Goal: Find specific page/section: Find specific page/section

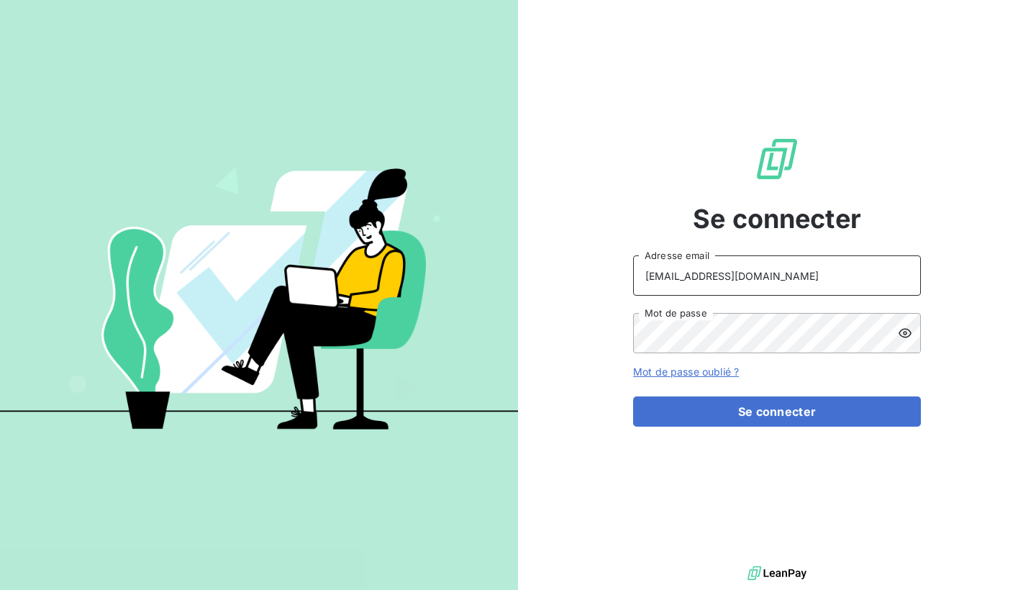
type input "[EMAIL_ADDRESS][DOMAIN_NAME]"
click at [905, 340] on icon at bounding box center [905, 333] width 14 height 14
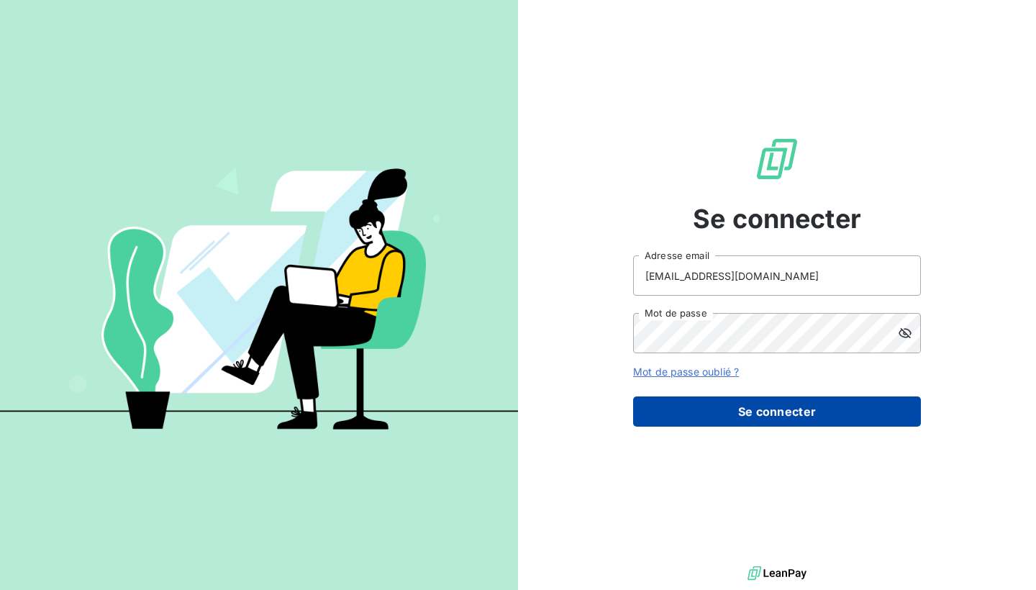
click at [740, 412] on button "Se connecter" at bounding box center [777, 411] width 288 height 30
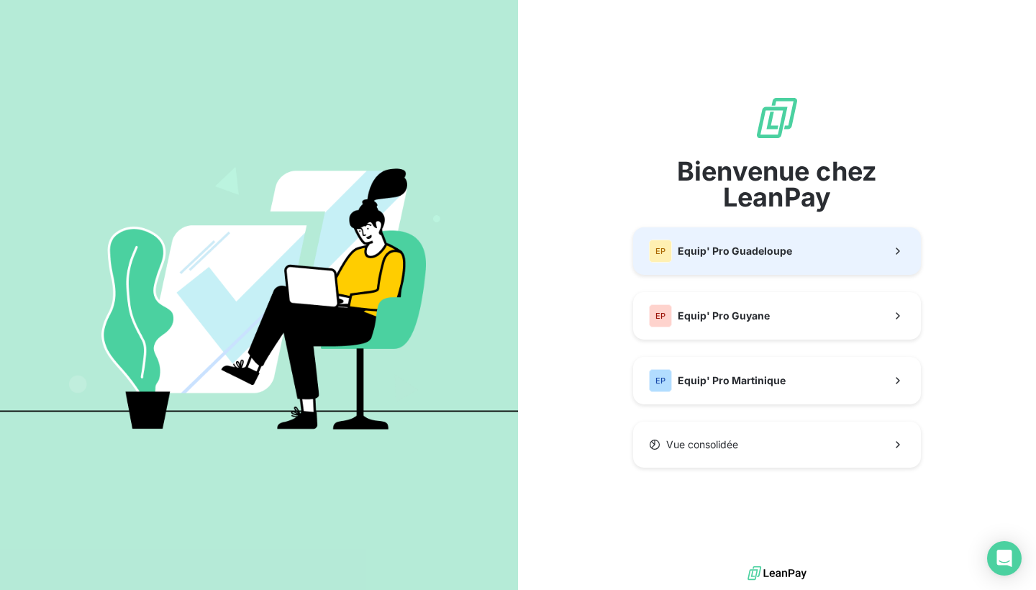
click at [783, 254] on span "Equip' Pro Guadeloupe" at bounding box center [735, 251] width 114 height 14
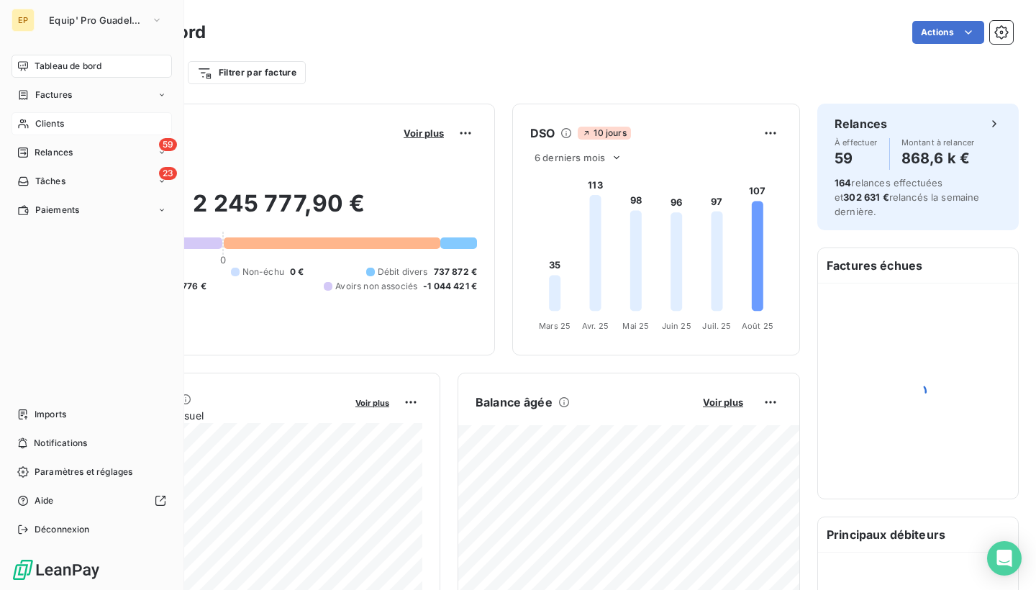
click at [55, 126] on span "Clients" at bounding box center [49, 123] width 29 height 13
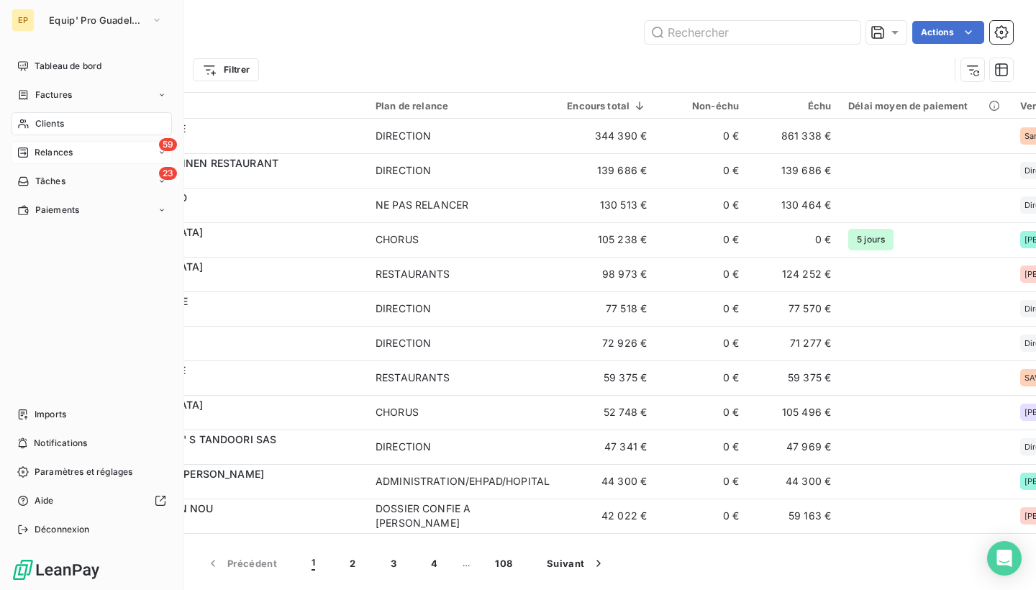
click at [30, 151] on div "Relances" at bounding box center [44, 152] width 55 height 13
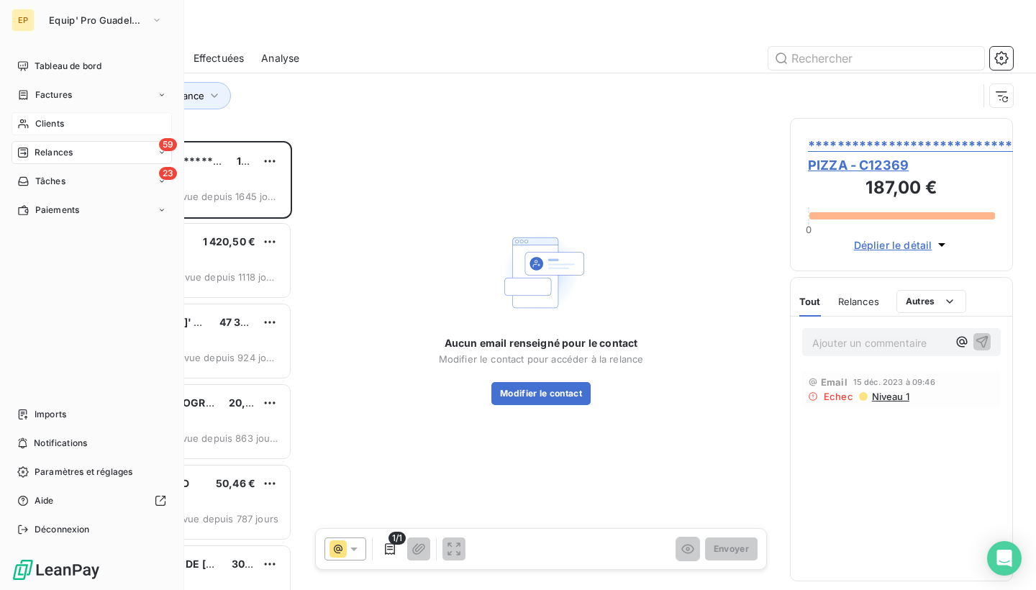
click at [28, 118] on icon at bounding box center [23, 124] width 12 height 12
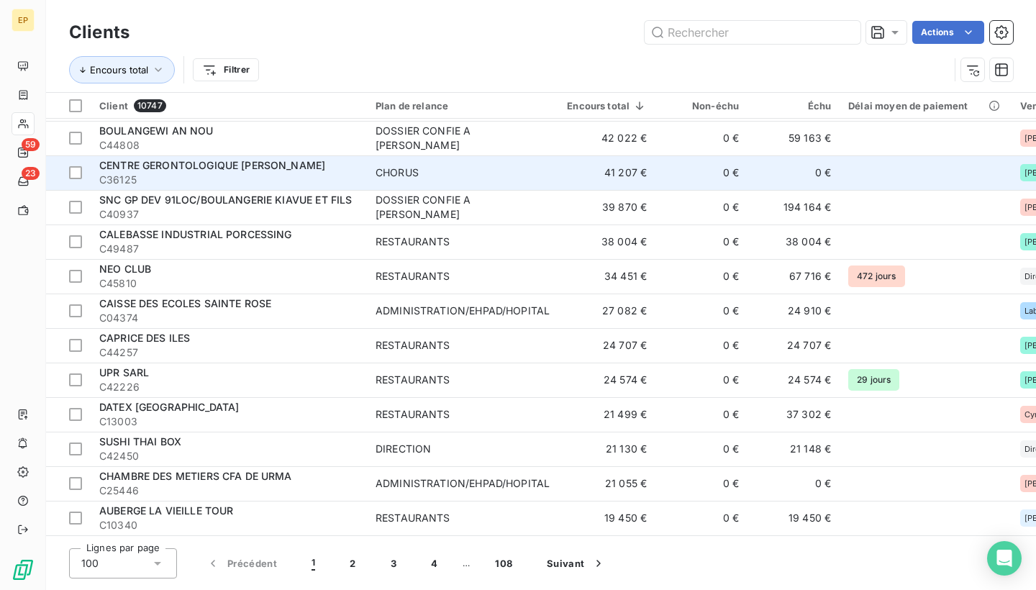
scroll to position [447, 0]
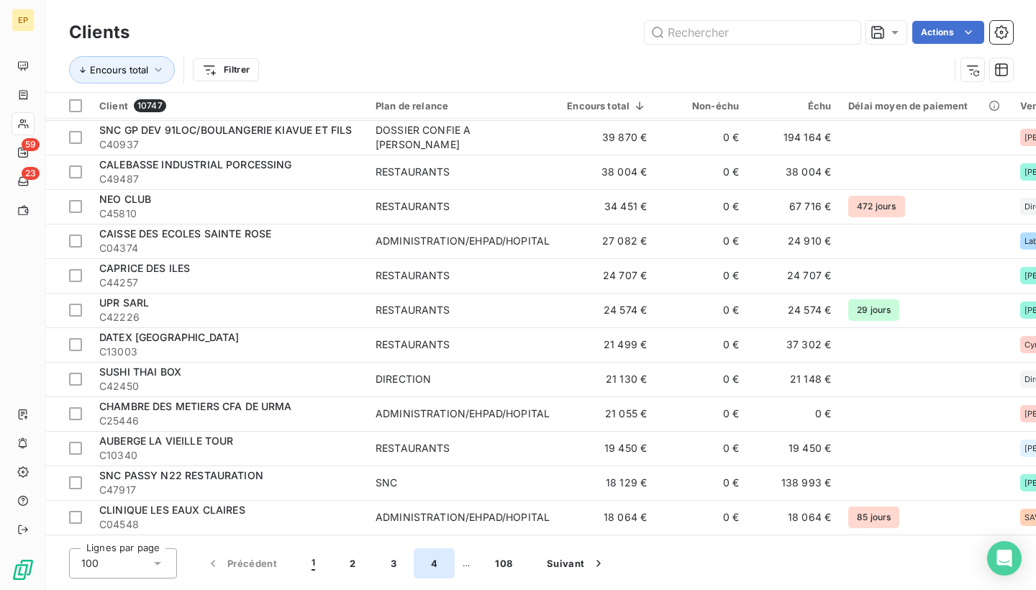
click at [428, 558] on button "4" at bounding box center [434, 563] width 41 height 30
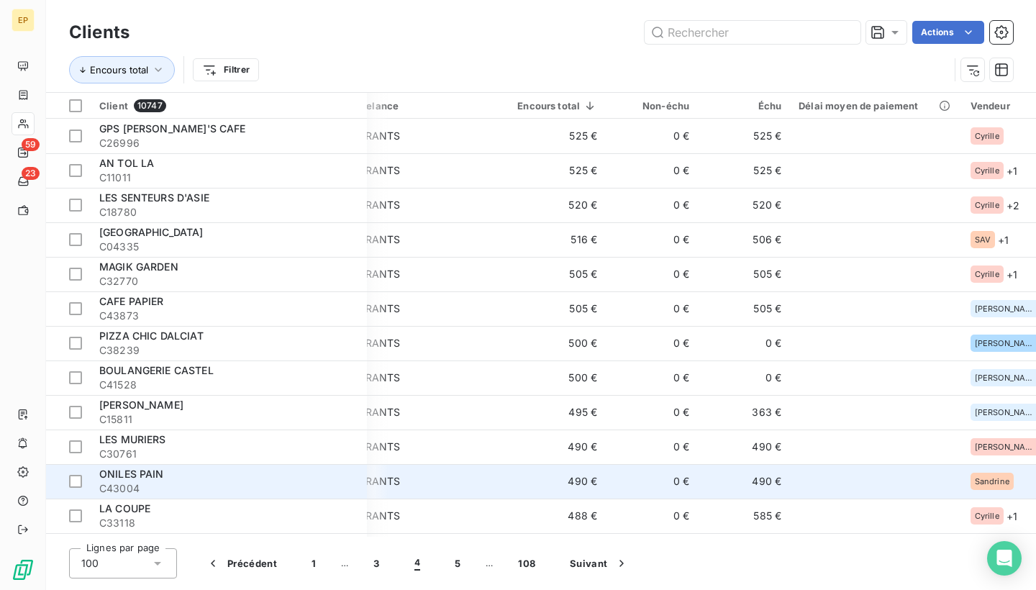
scroll to position [0, 50]
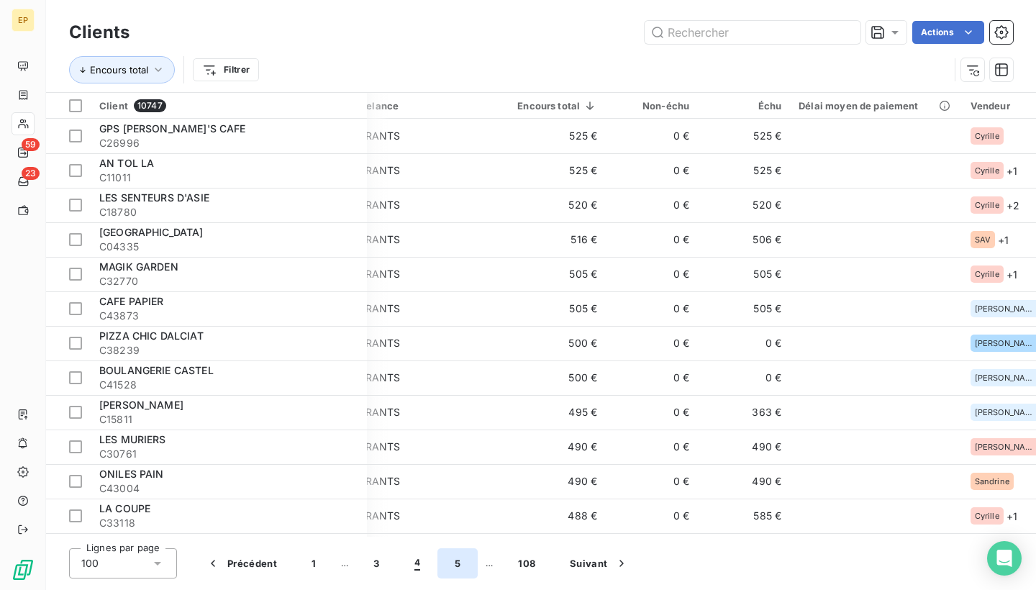
click at [455, 560] on button "5" at bounding box center [457, 563] width 40 height 30
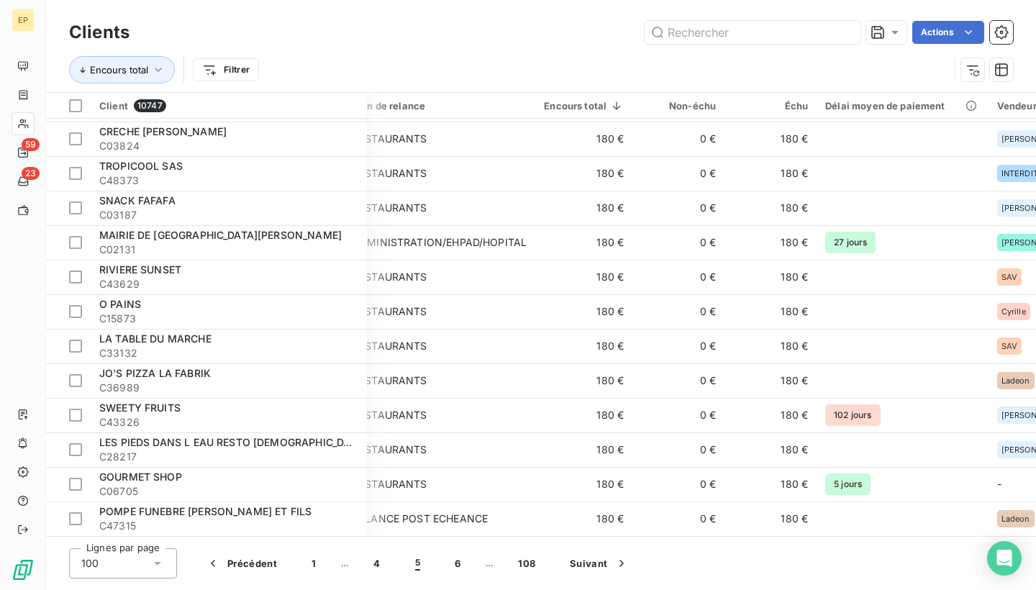
scroll to position [0, 0]
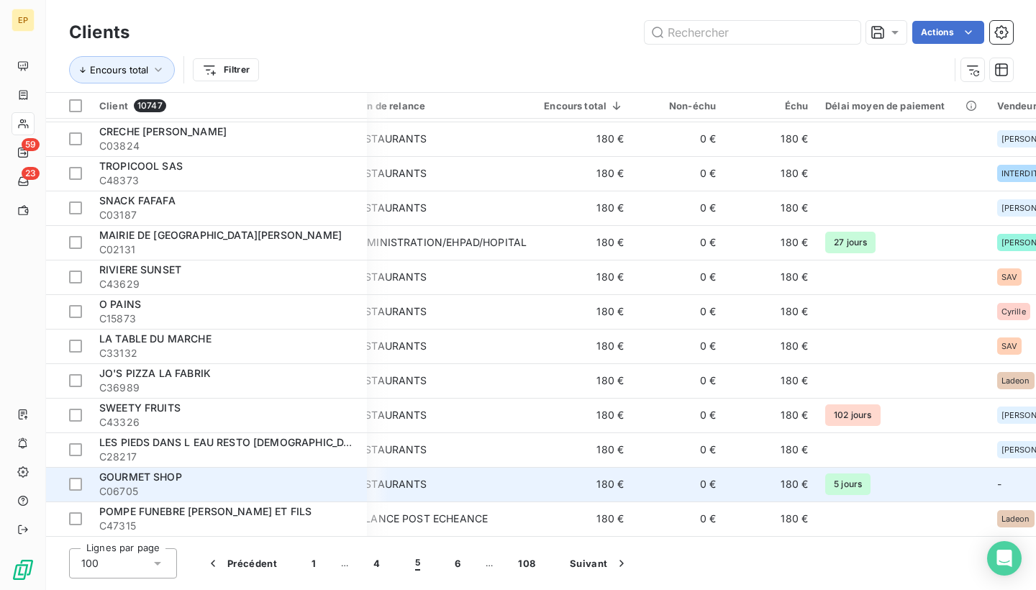
click at [150, 474] on span "GOURMET SHOP" at bounding box center [140, 476] width 83 height 12
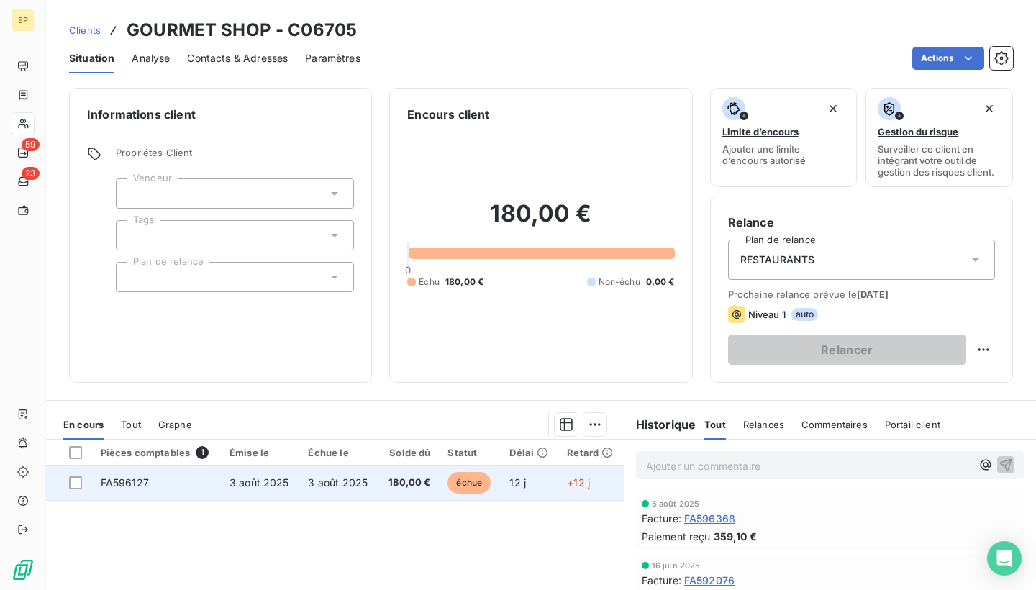
click at [124, 483] on span "FA596127" at bounding box center [125, 482] width 48 height 12
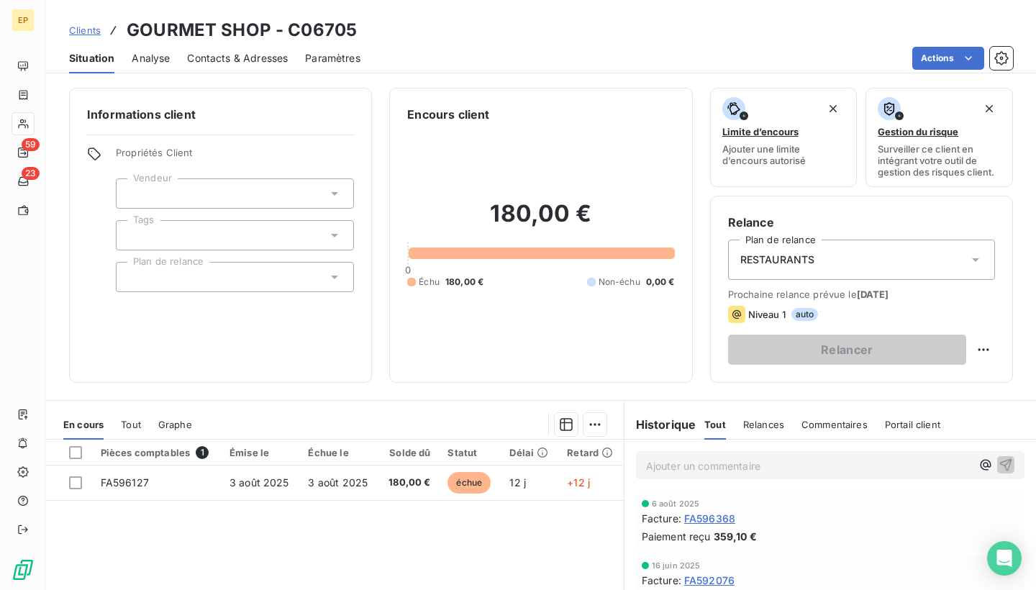
click at [217, 194] on div at bounding box center [235, 193] width 238 height 30
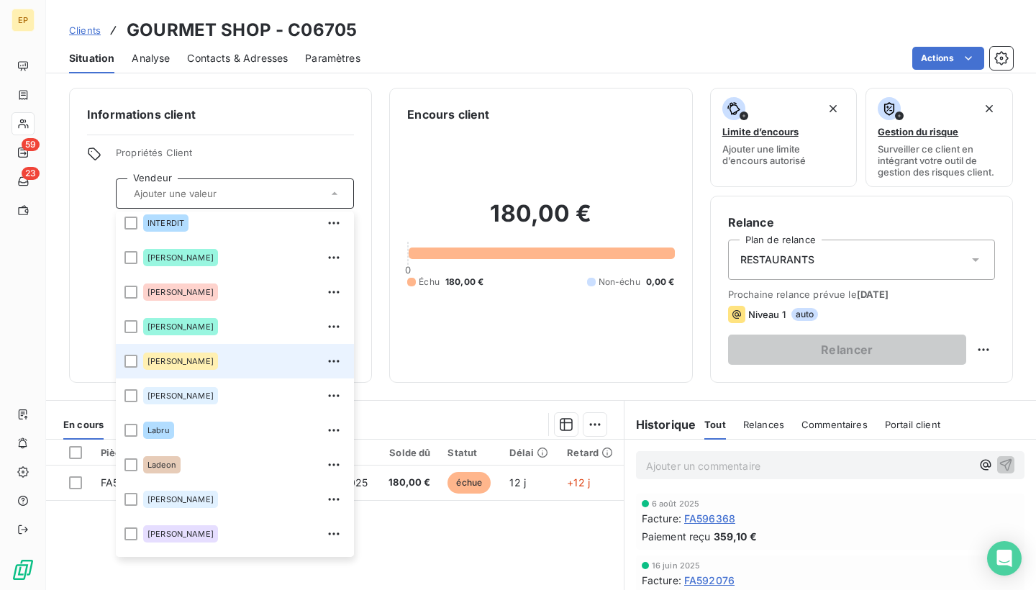
scroll to position [225, 0]
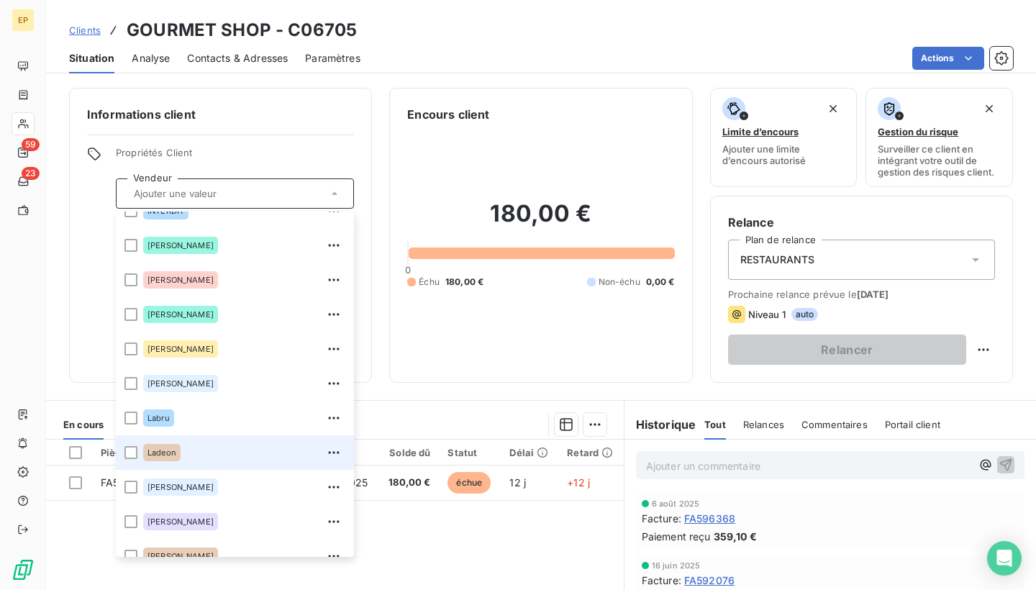
click at [178, 450] on div "Ladeon" at bounding box center [161, 452] width 37 height 17
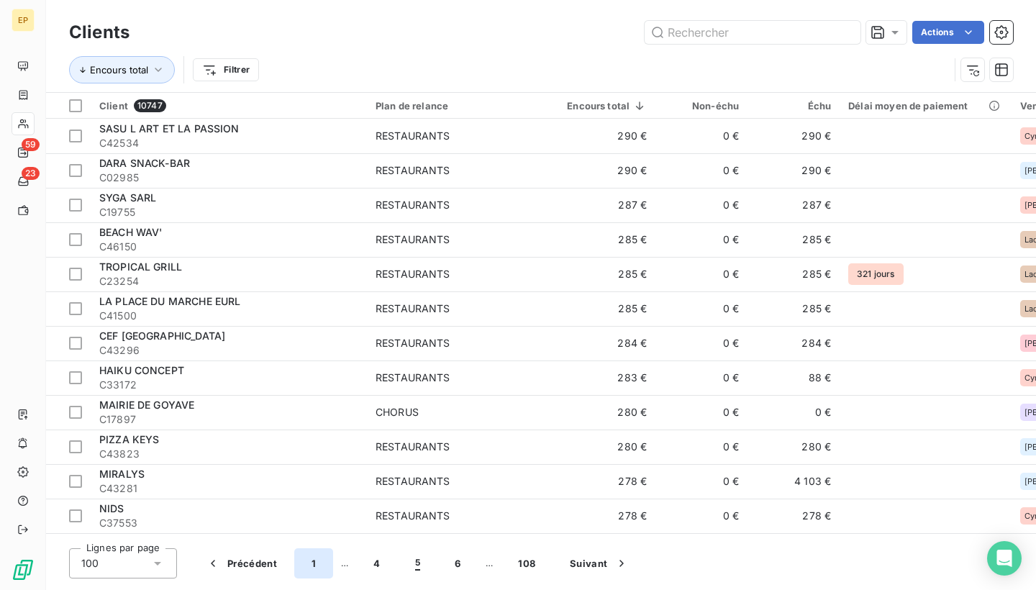
click at [316, 560] on button "1" at bounding box center [313, 563] width 39 height 30
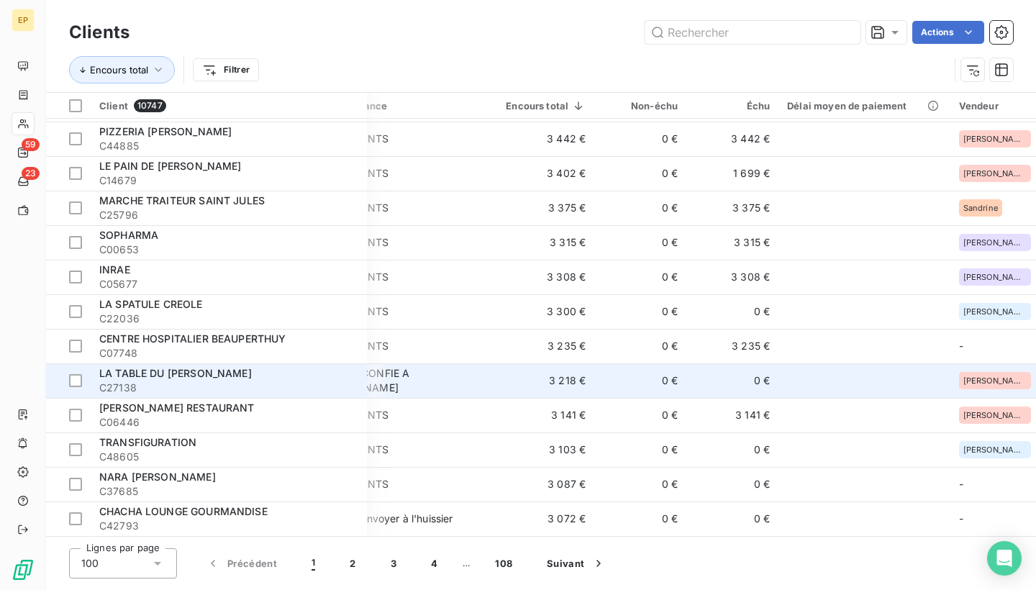
scroll to position [3040, 61]
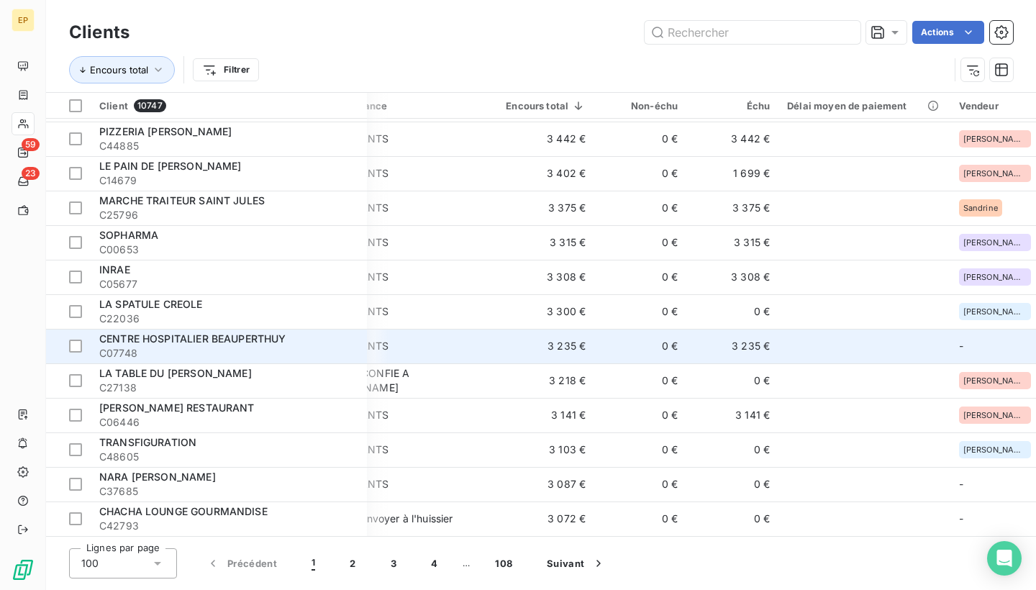
click at [237, 334] on span "CENTRE HOSPITALIER BEAUPERTHUY" at bounding box center [192, 338] width 187 height 12
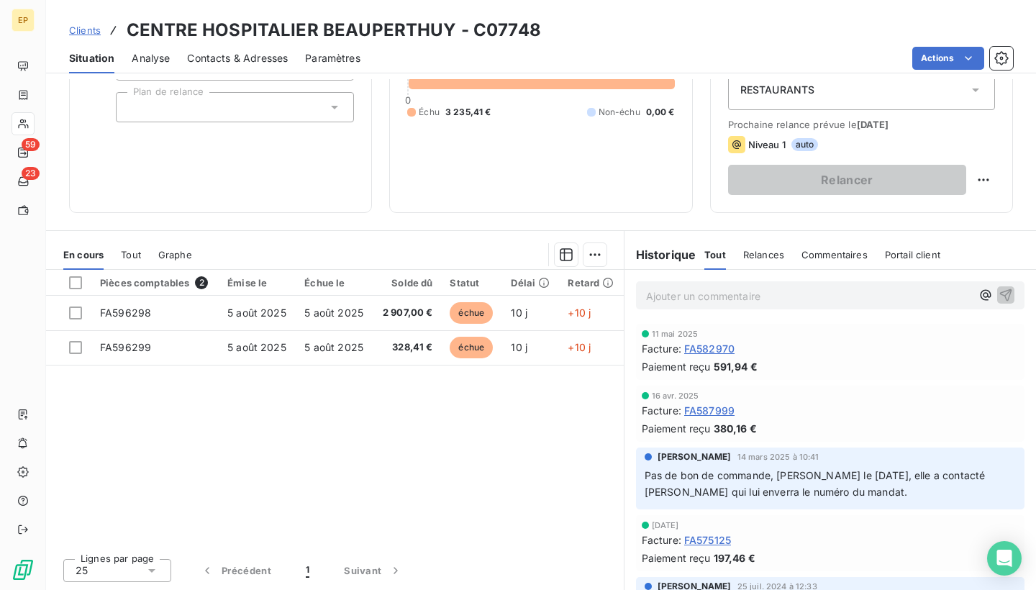
scroll to position [170, 0]
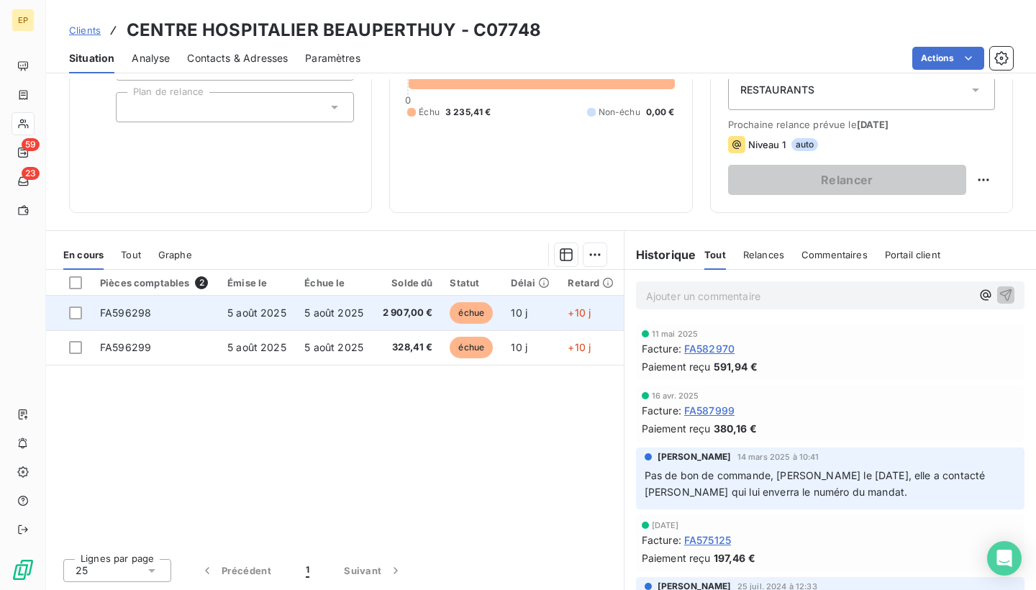
click at [132, 312] on span "FA596298" at bounding box center [125, 312] width 51 height 12
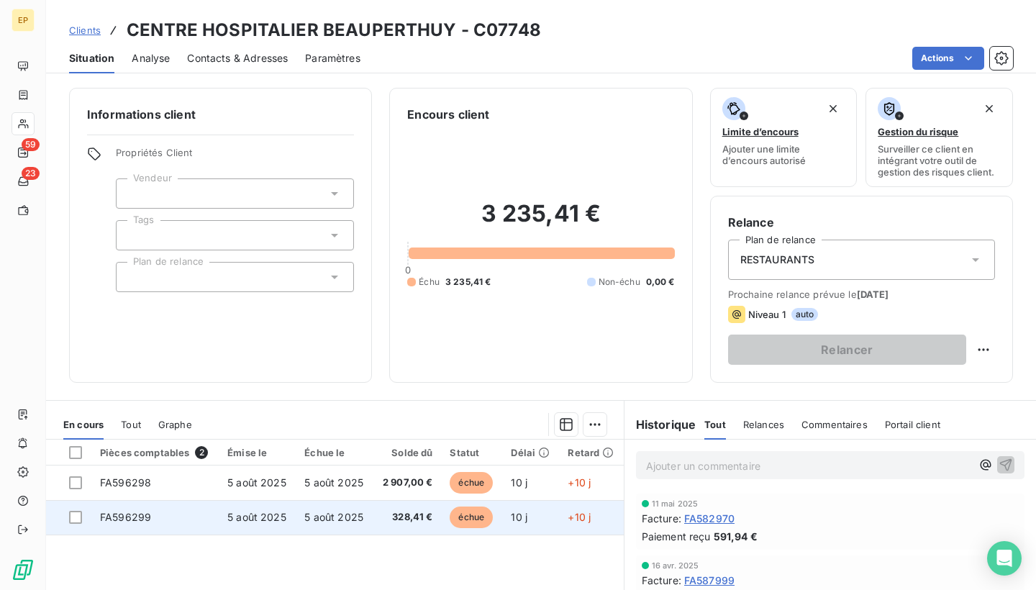
click at [114, 511] on span "FA596299" at bounding box center [125, 517] width 51 height 12
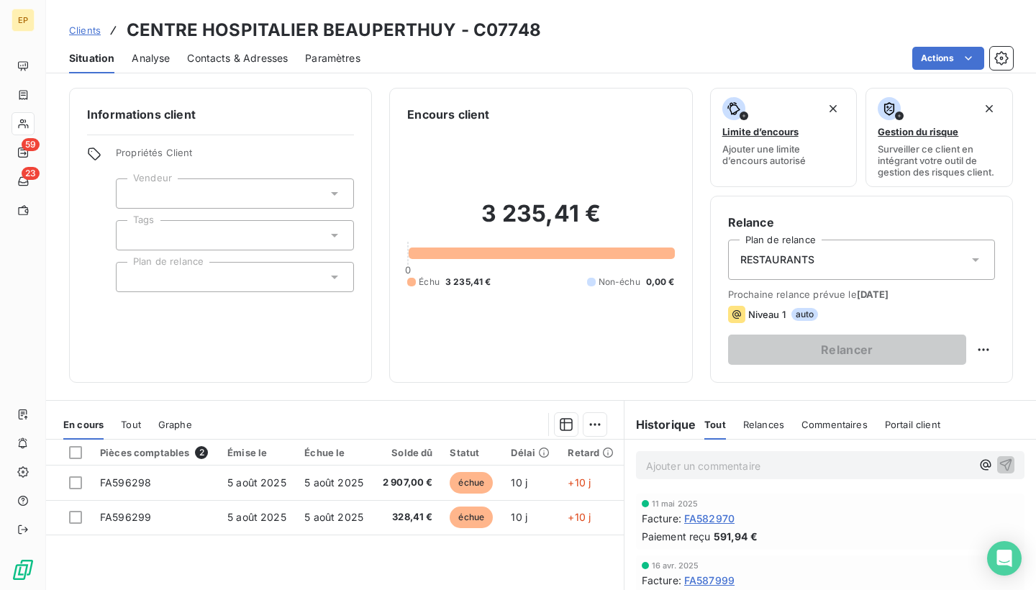
click at [241, 195] on div at bounding box center [235, 193] width 238 height 30
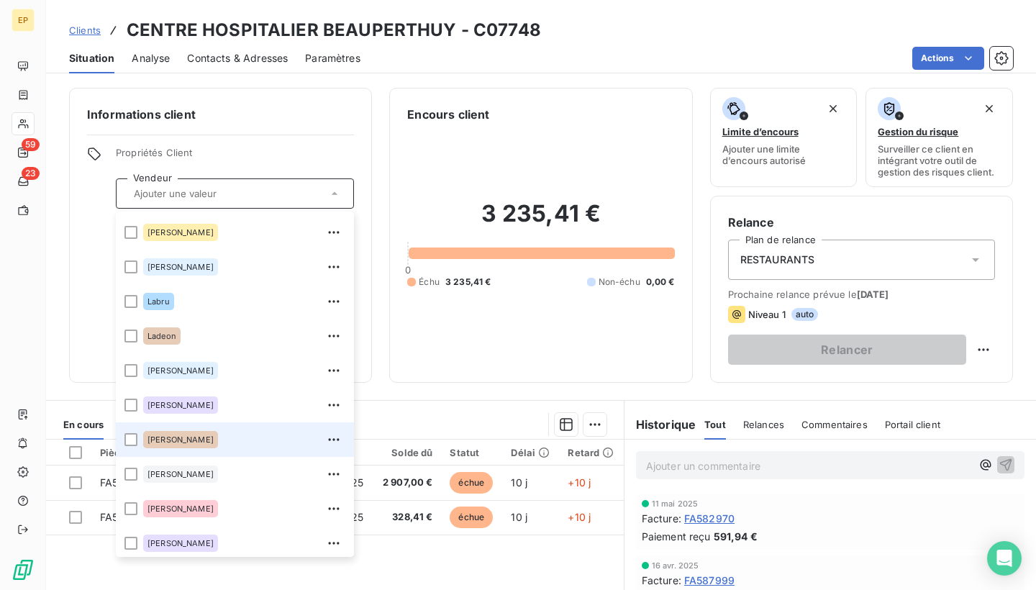
scroll to position [340, 0]
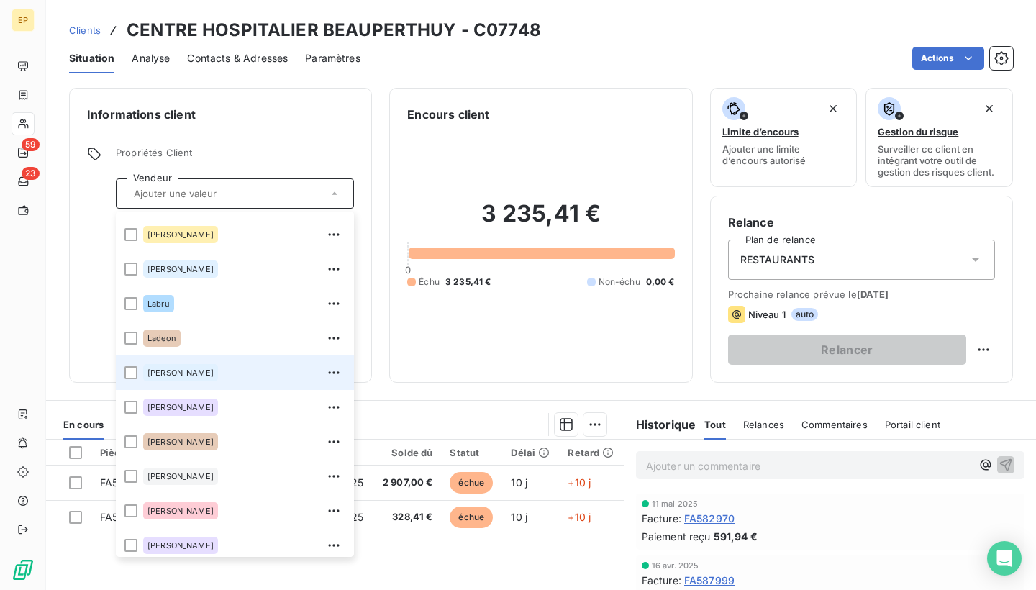
click at [157, 370] on span "[PERSON_NAME]" at bounding box center [180, 372] width 66 height 9
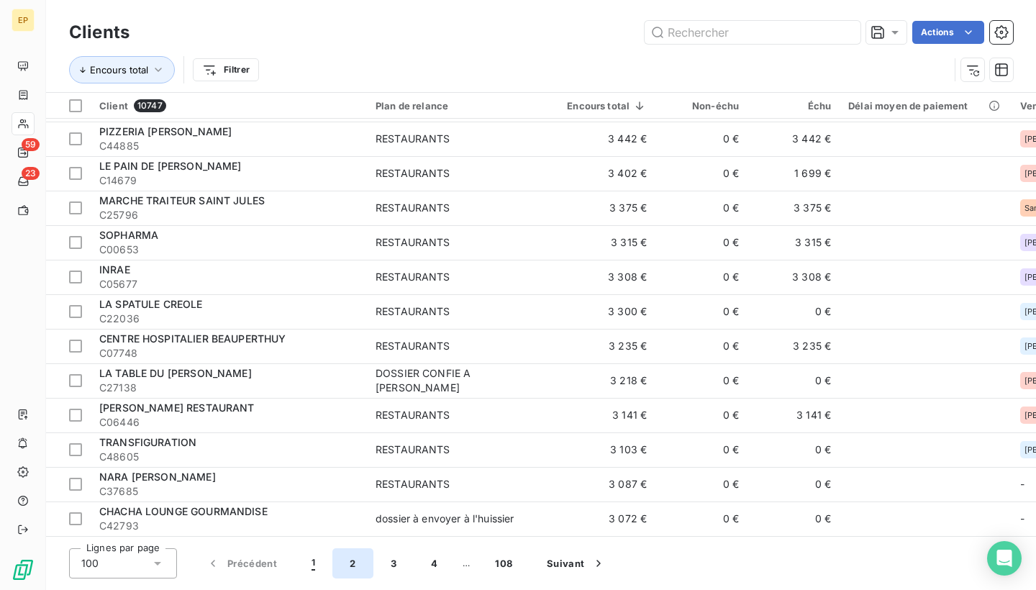
click at [351, 561] on button "2" at bounding box center [352, 563] width 40 height 30
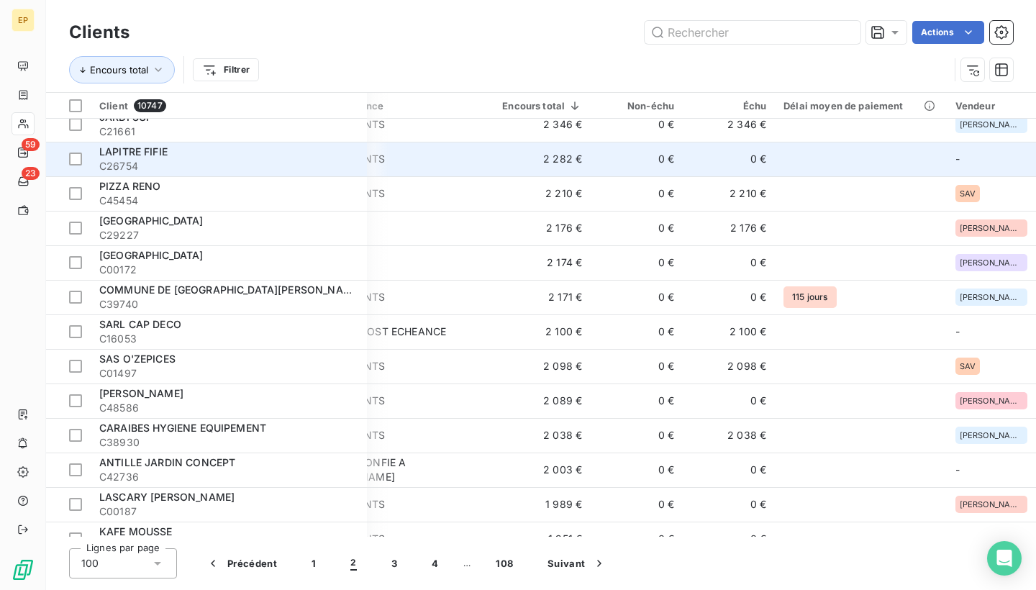
scroll to position [567, 65]
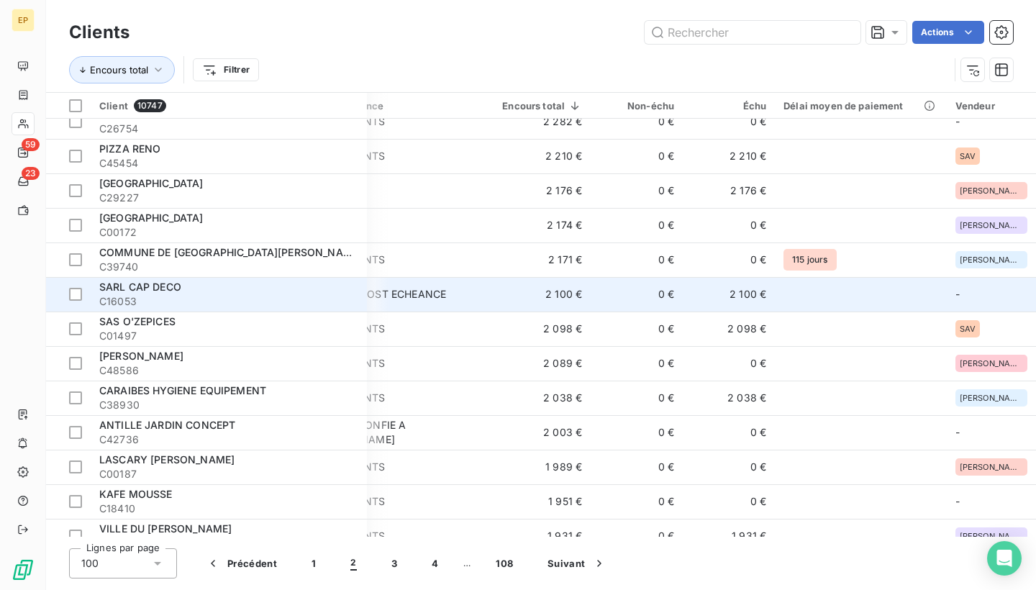
click at [227, 290] on div "SARL CAP DECO" at bounding box center [228, 287] width 259 height 14
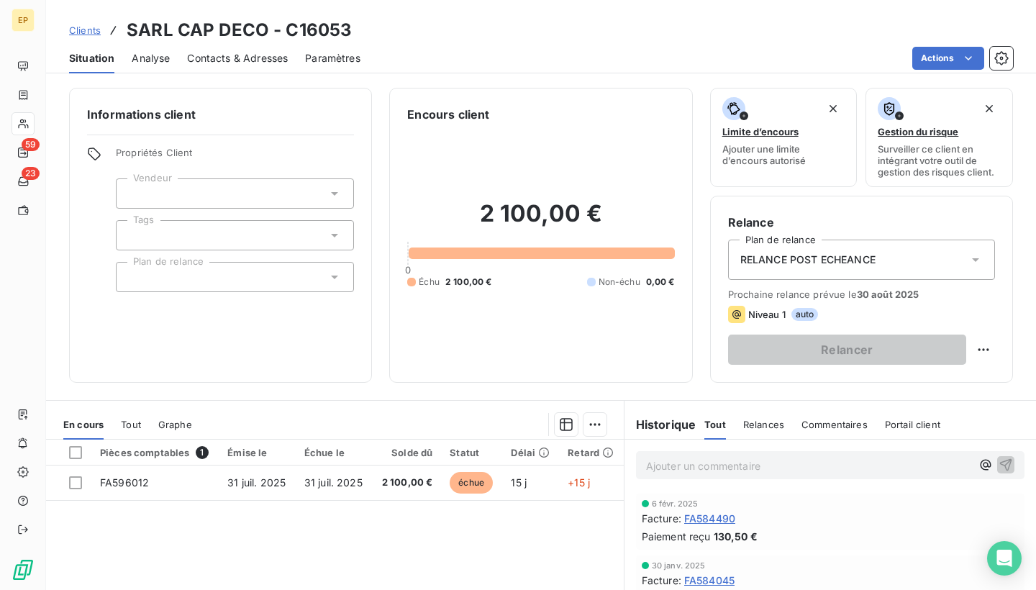
scroll to position [115, 0]
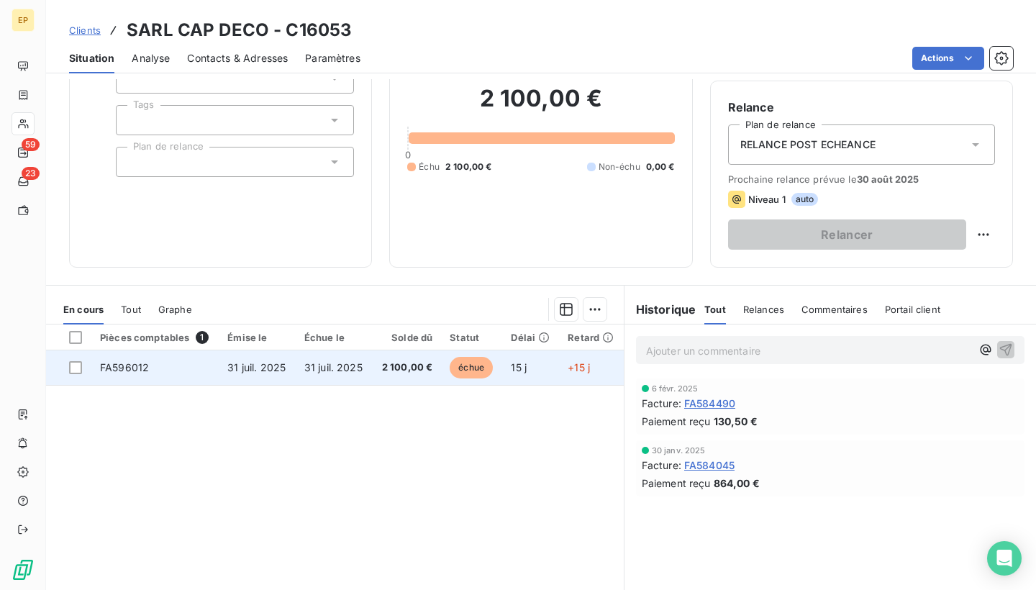
click at [144, 372] on td "FA596012" at bounding box center [154, 367] width 127 height 35
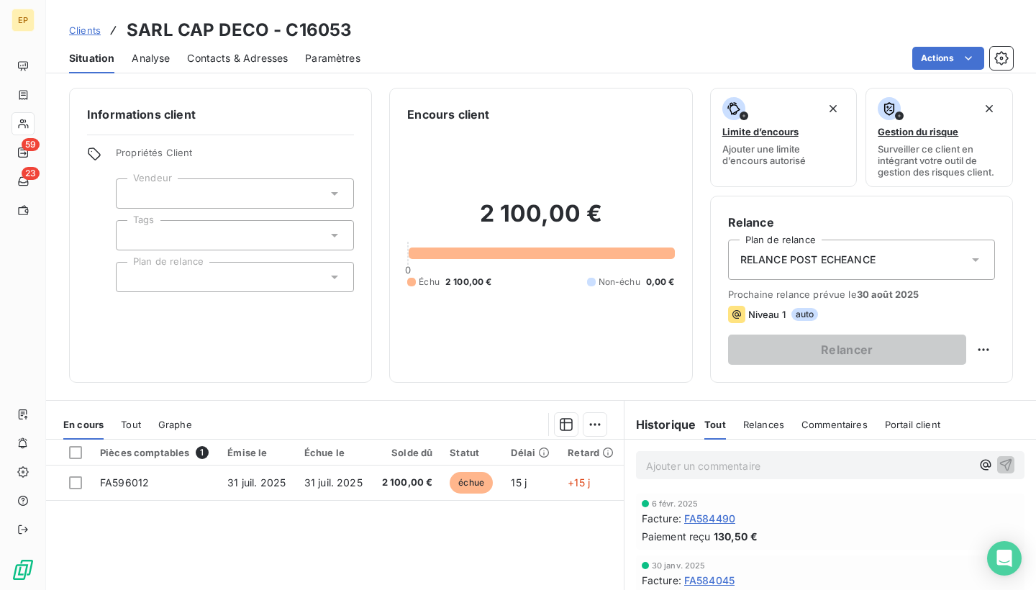
click at [203, 192] on div at bounding box center [235, 193] width 238 height 30
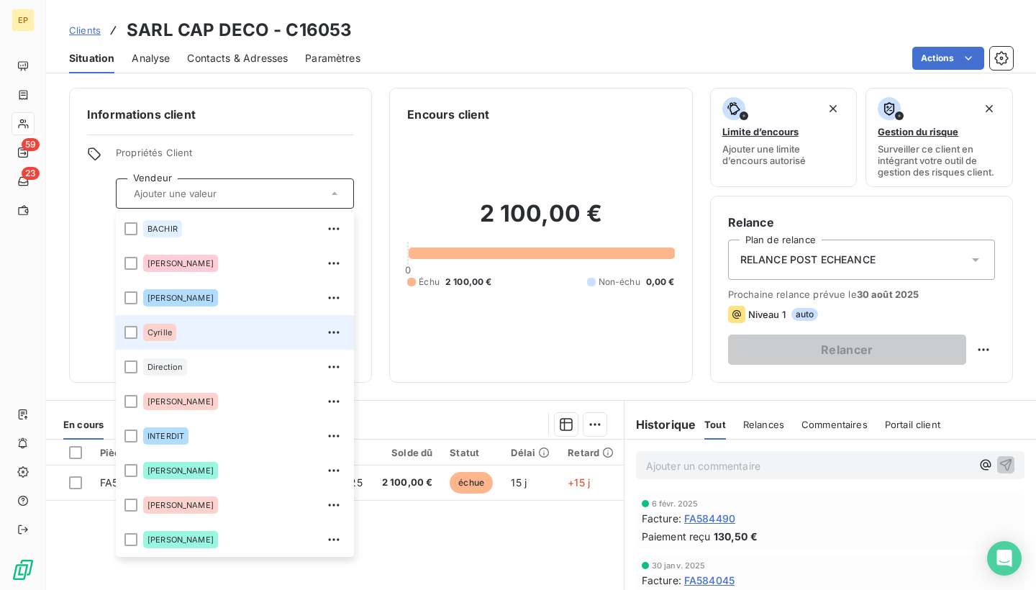
click at [184, 331] on div "Cyrille" at bounding box center [244, 332] width 202 height 23
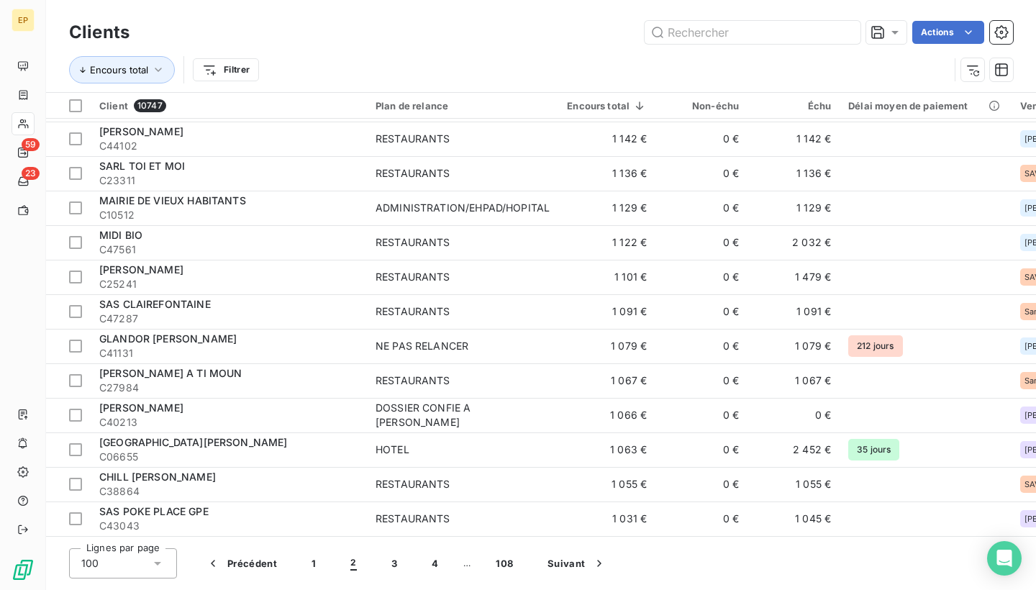
scroll to position [3040, 0]
click at [391, 559] on button "3" at bounding box center [394, 563] width 40 height 30
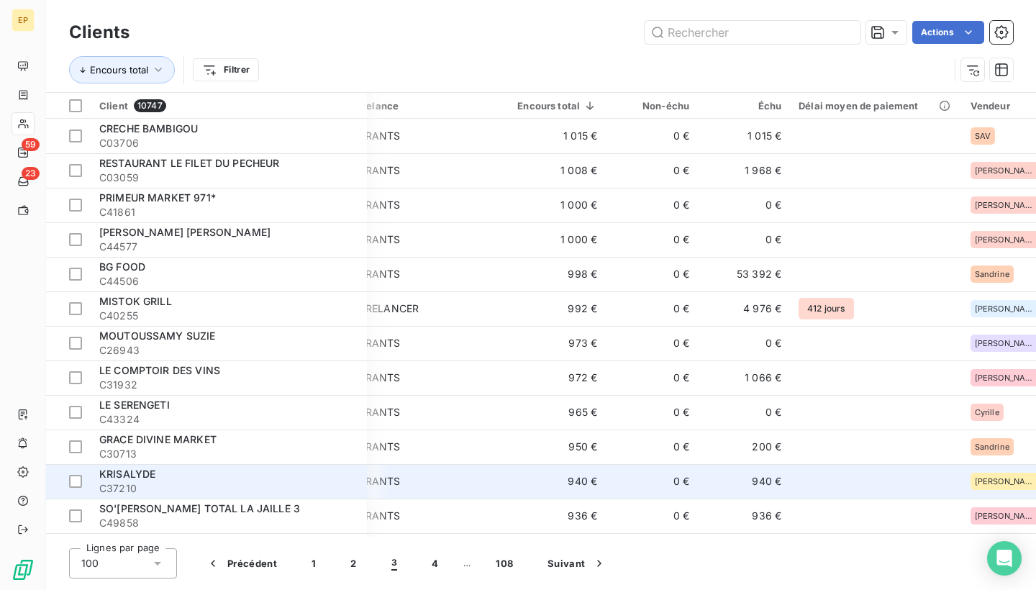
scroll to position [0, 50]
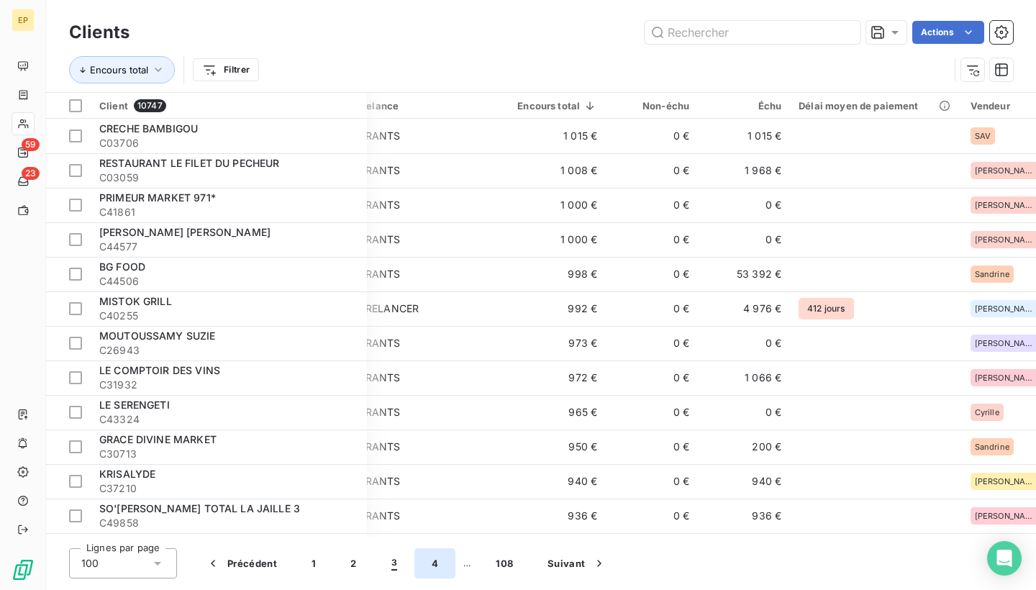
click at [428, 563] on button "4" at bounding box center [434, 563] width 41 height 30
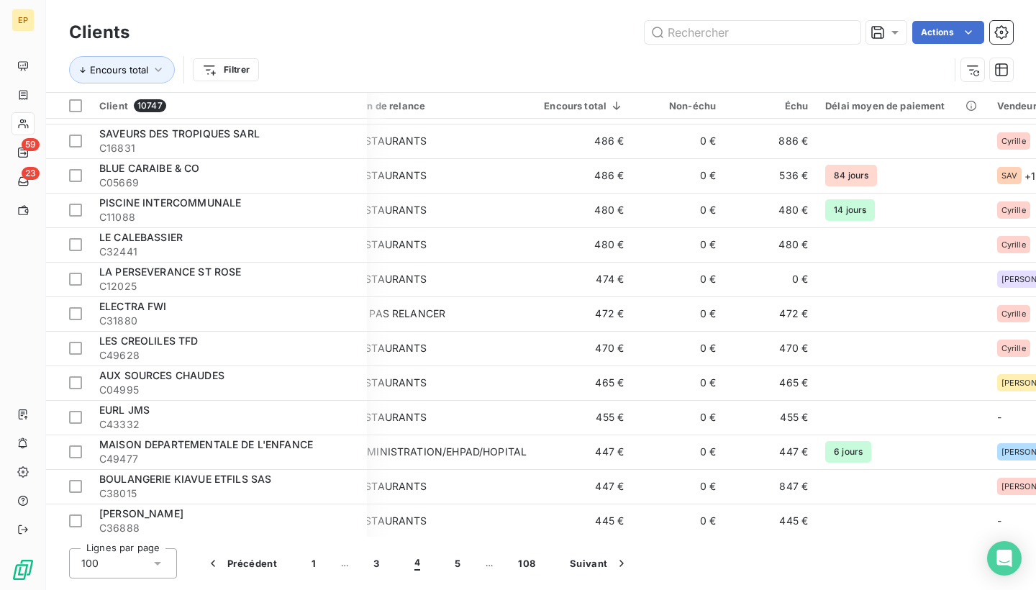
scroll to position [472, 23]
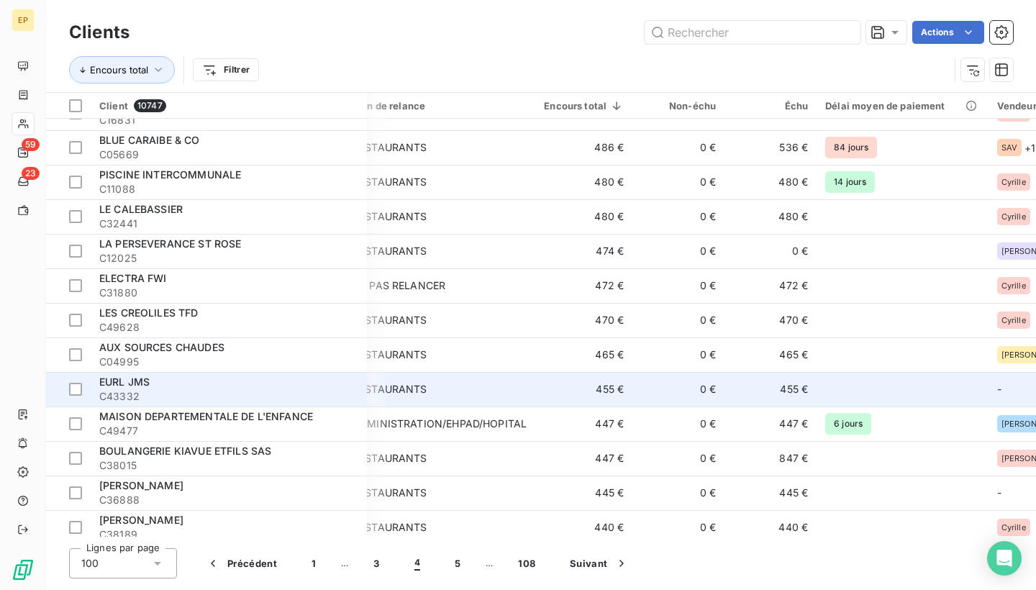
click at [229, 383] on div "EURL JMS" at bounding box center [228, 382] width 259 height 14
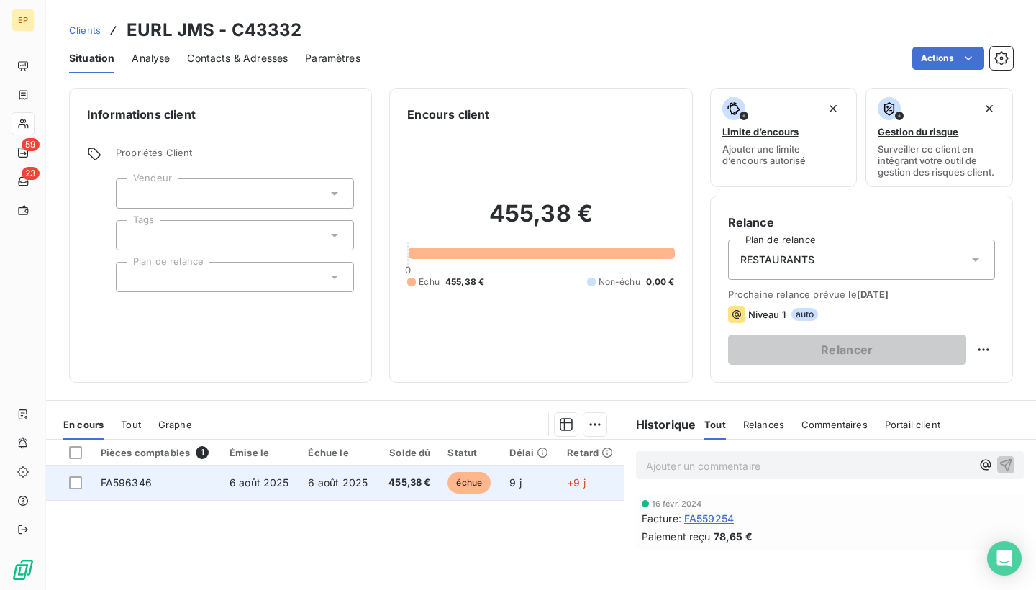
click at [133, 477] on span "FA596346" at bounding box center [126, 482] width 51 height 12
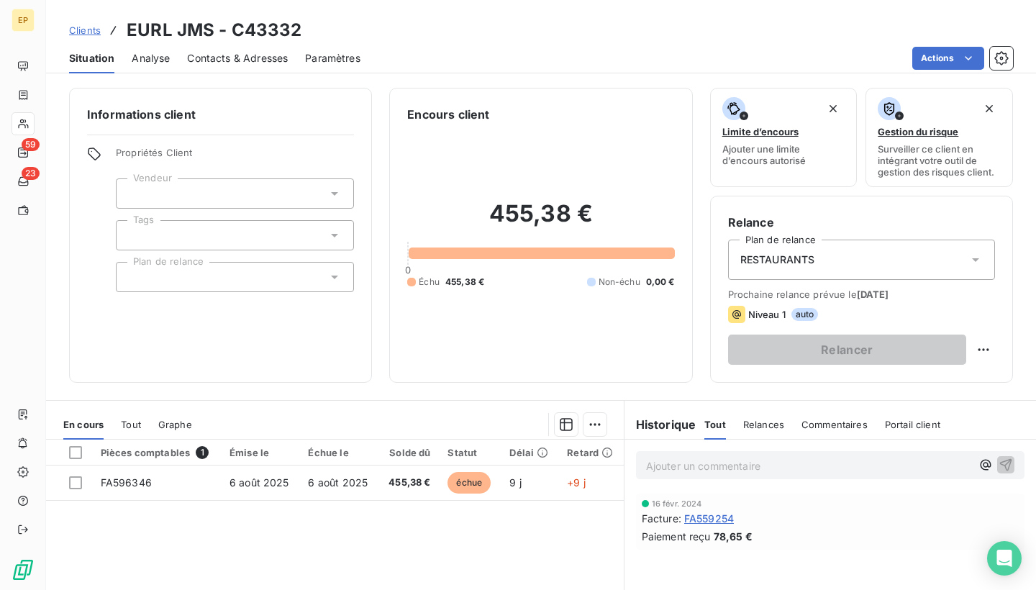
click at [250, 185] on div at bounding box center [235, 193] width 238 height 30
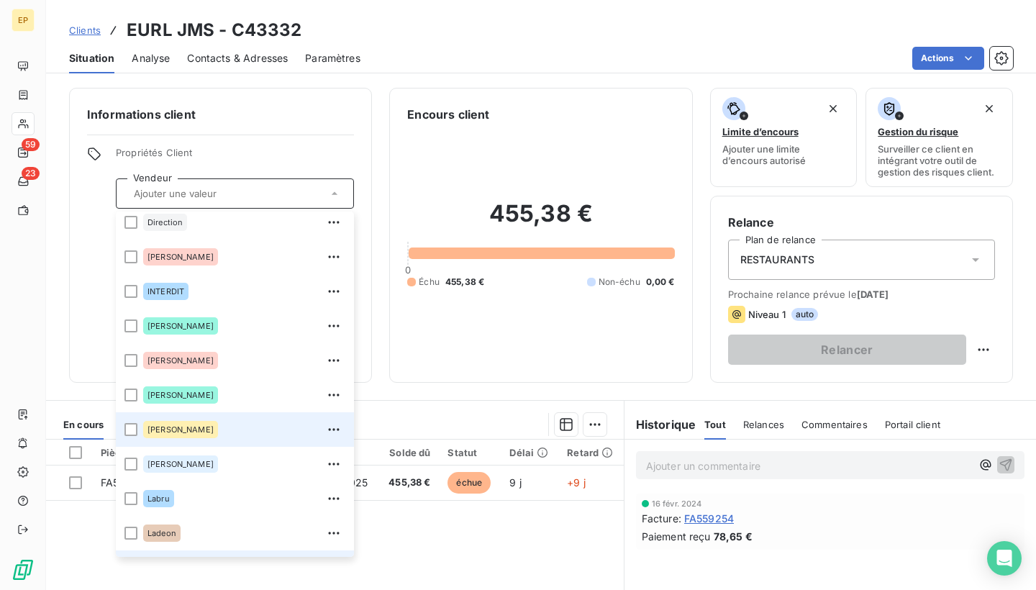
scroll to position [126, 0]
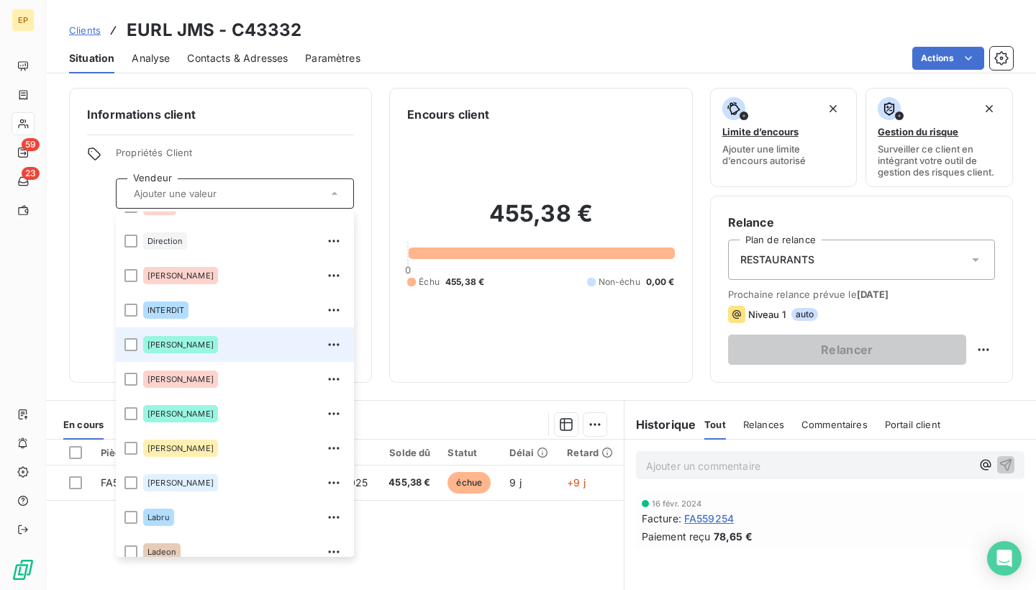
click at [201, 334] on div "[PERSON_NAME]" at bounding box center [244, 344] width 202 height 23
